Goal: Navigation & Orientation: Find specific page/section

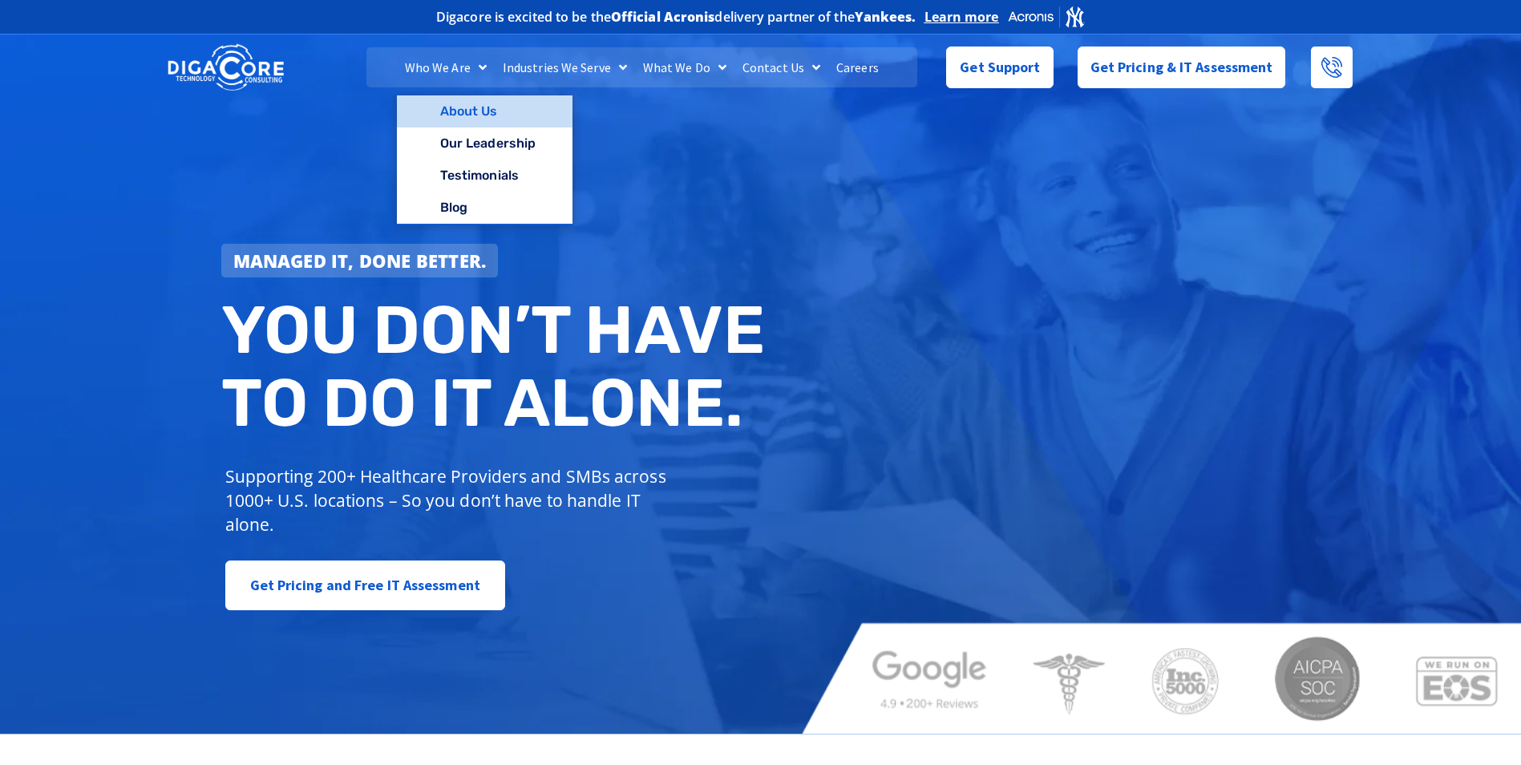
click at [474, 113] on link "About Us" at bounding box center [485, 111] width 176 height 32
